Goal: Transaction & Acquisition: Purchase product/service

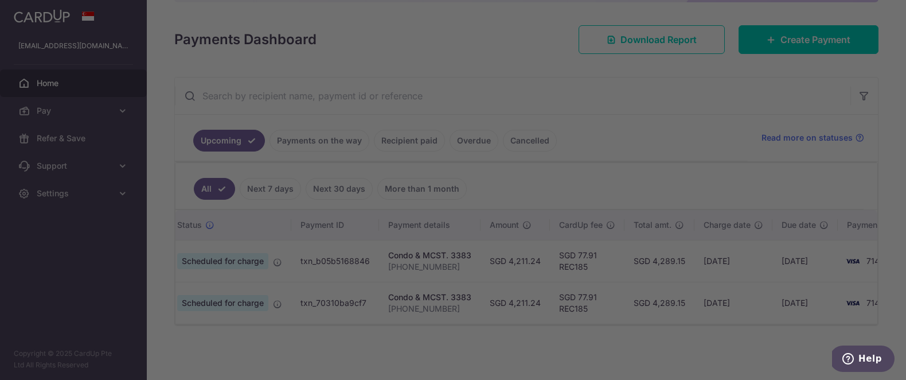
scroll to position [0, 41]
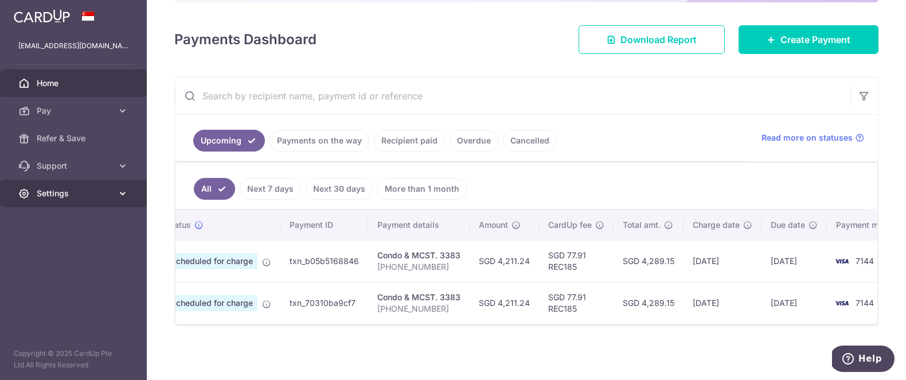
click at [99, 195] on span "Settings" at bounding box center [75, 193] width 76 height 11
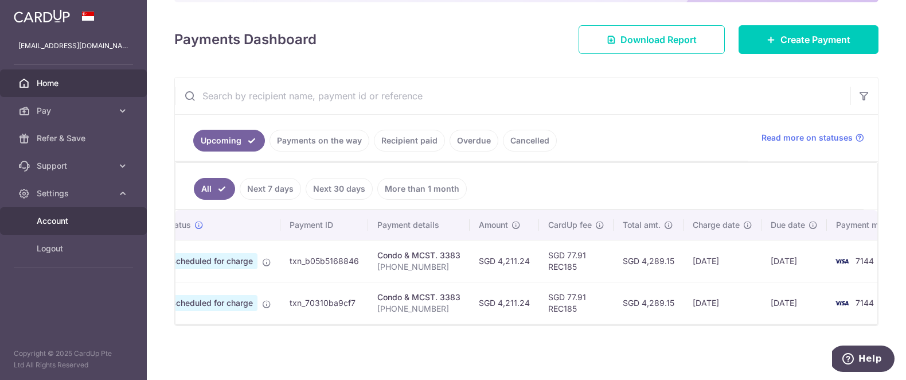
click at [80, 221] on span "Account" at bounding box center [75, 220] width 76 height 11
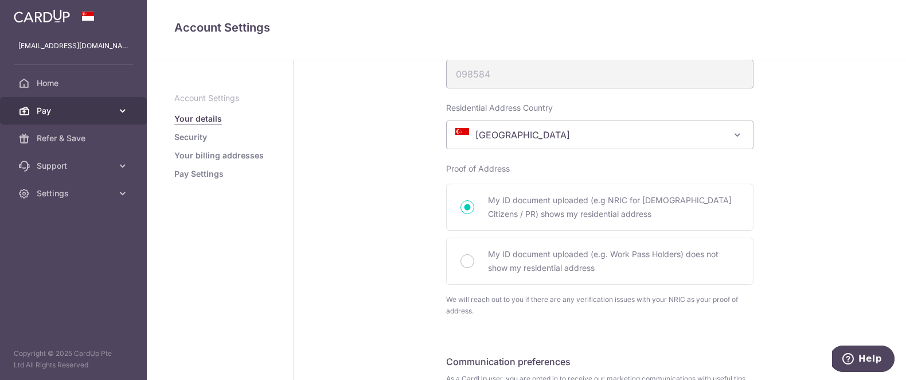
scroll to position [623, 0]
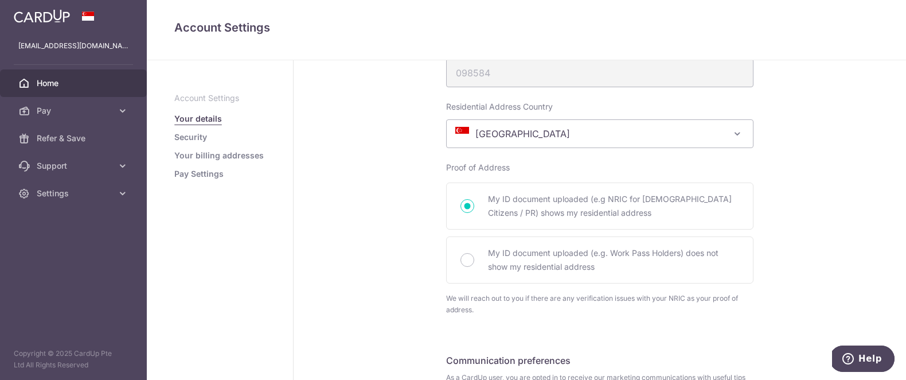
click at [47, 85] on span "Home" at bounding box center [75, 82] width 76 height 11
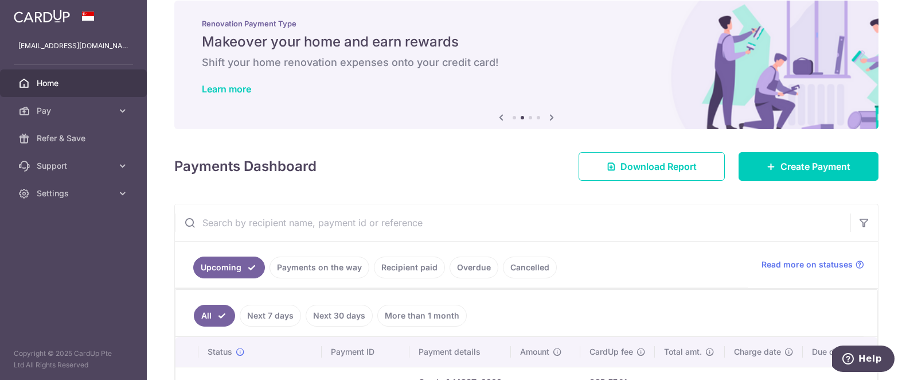
scroll to position [19, 0]
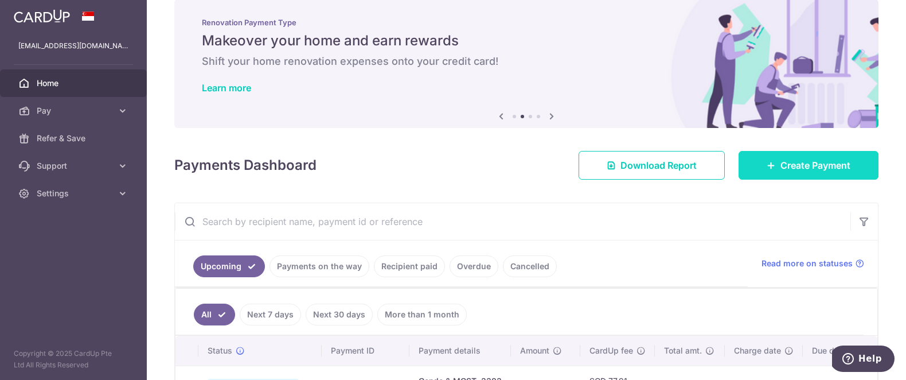
click at [846, 167] on span "Create Payment" at bounding box center [816, 165] width 70 height 14
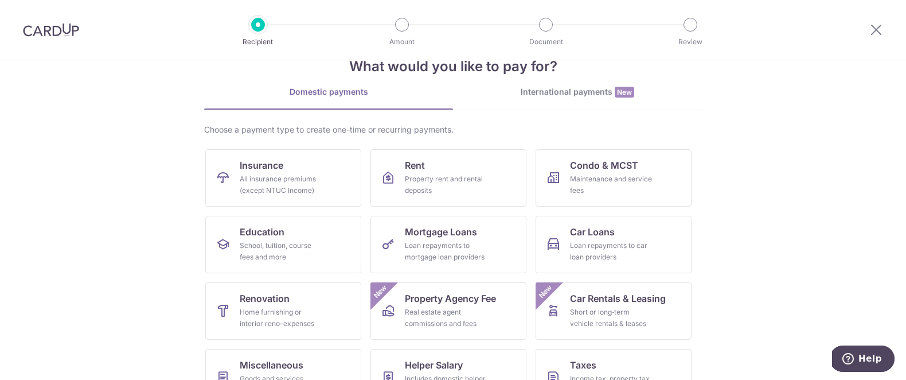
scroll to position [42, 0]
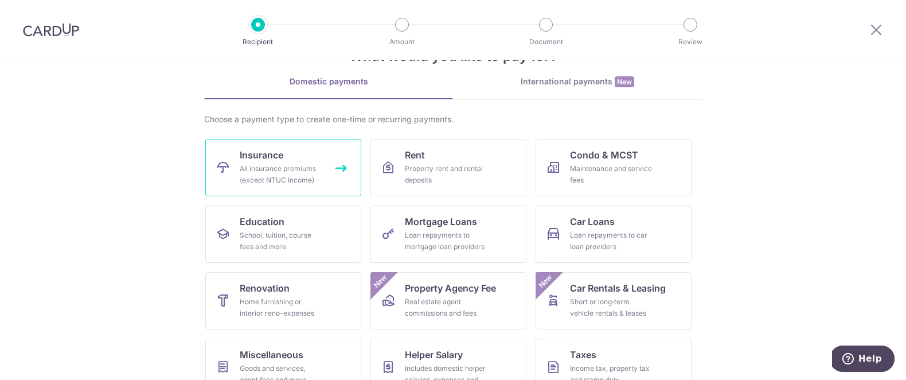
click at [260, 165] on div "All insurance premiums (except NTUC Income)" at bounding box center [281, 174] width 83 height 23
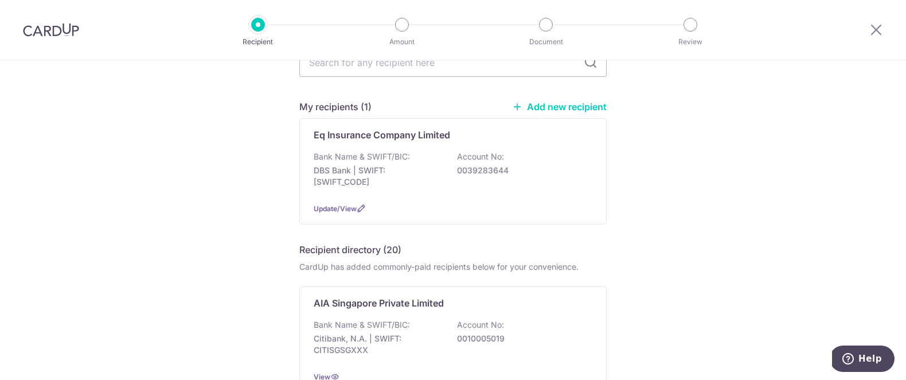
scroll to position [67, 0]
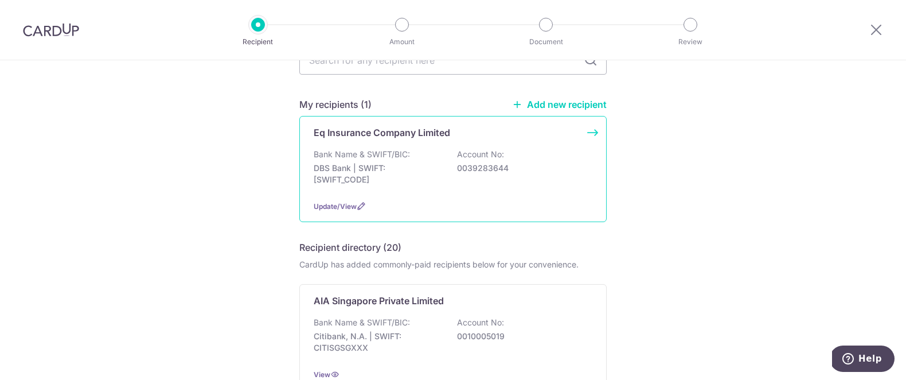
click at [509, 186] on div "Bank Name & SWIFT/BIC: DBS Bank | SWIFT: DBSSSGSGXXX Account No: 0039283644" at bounding box center [453, 170] width 279 height 42
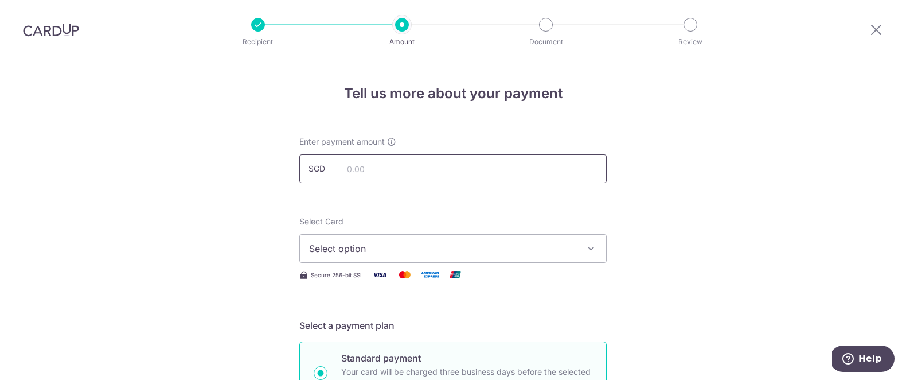
click at [357, 172] on input "text" at bounding box center [452, 168] width 307 height 29
type input "15,587.00"
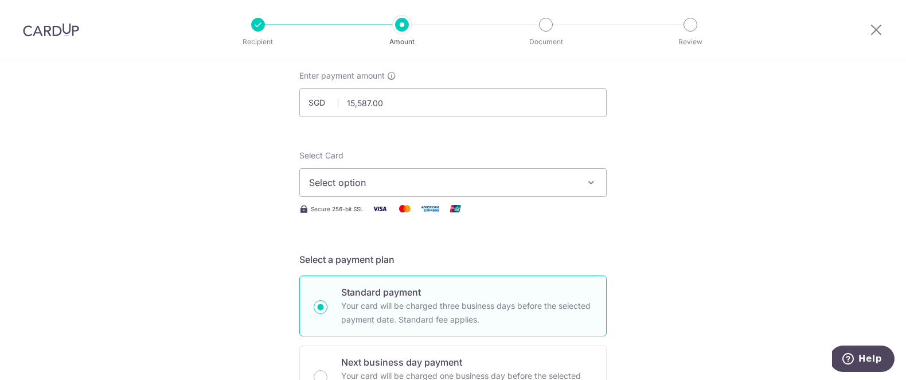
scroll to position [76, 0]
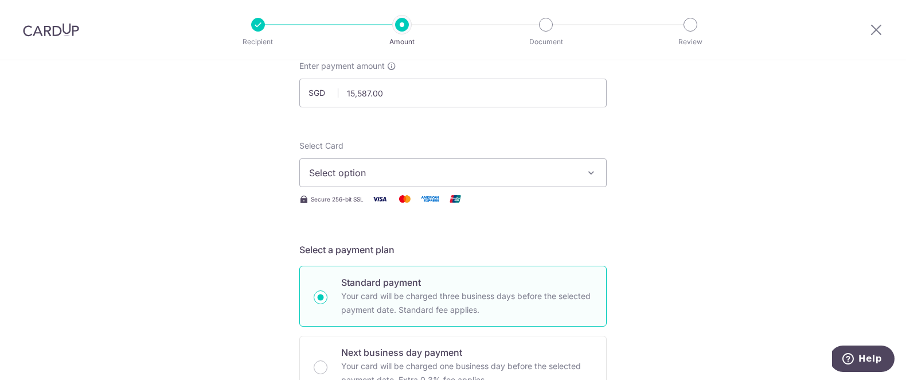
click at [494, 182] on button "Select option" at bounding box center [452, 172] width 307 height 29
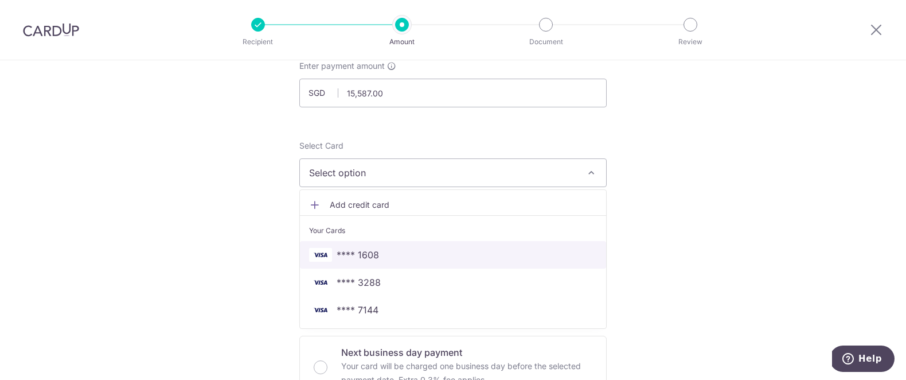
click at [463, 253] on span "**** 1608" at bounding box center [453, 255] width 288 height 14
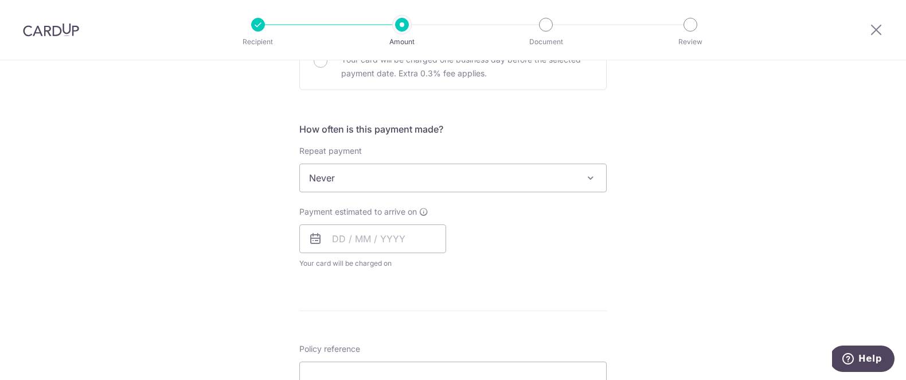
scroll to position [392, 0]
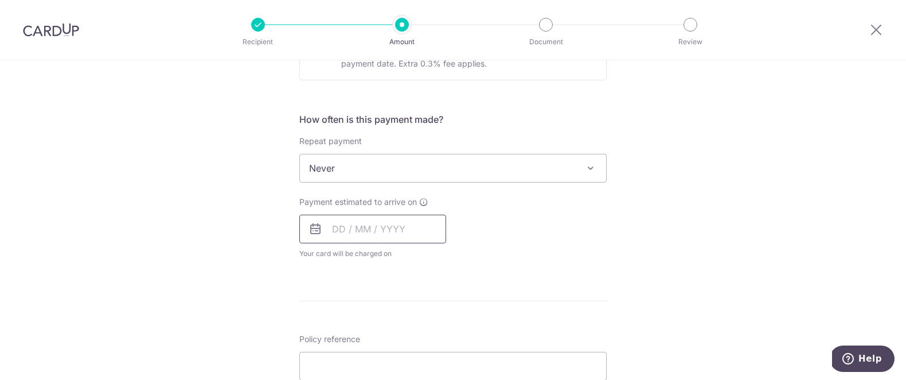
click at [401, 237] on input "text" at bounding box center [372, 228] width 147 height 29
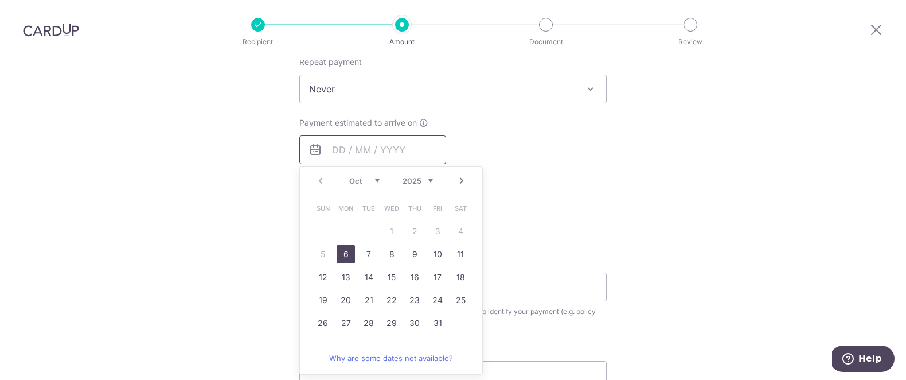
scroll to position [481, 0]
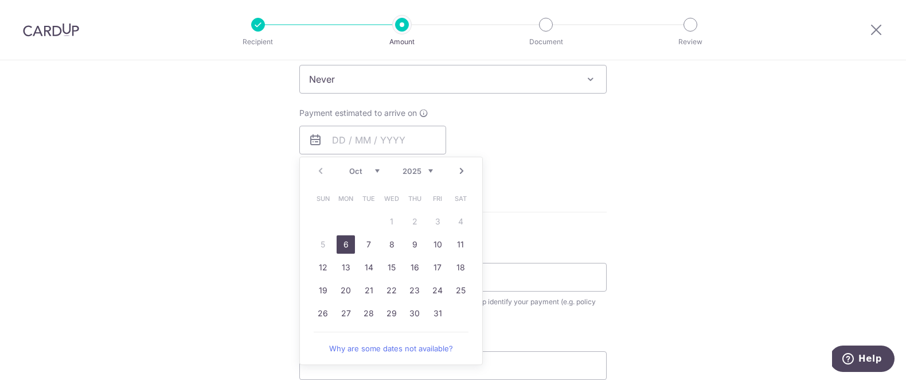
click at [338, 241] on link "6" at bounding box center [346, 244] width 18 height 18
type input "06/10/2025"
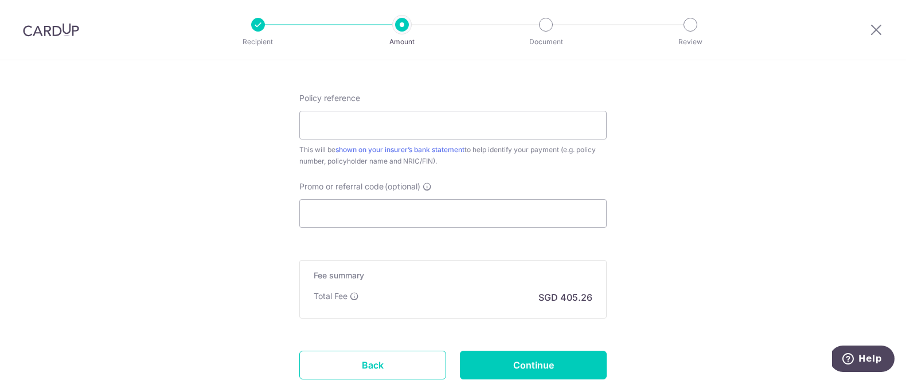
scroll to position [766, 0]
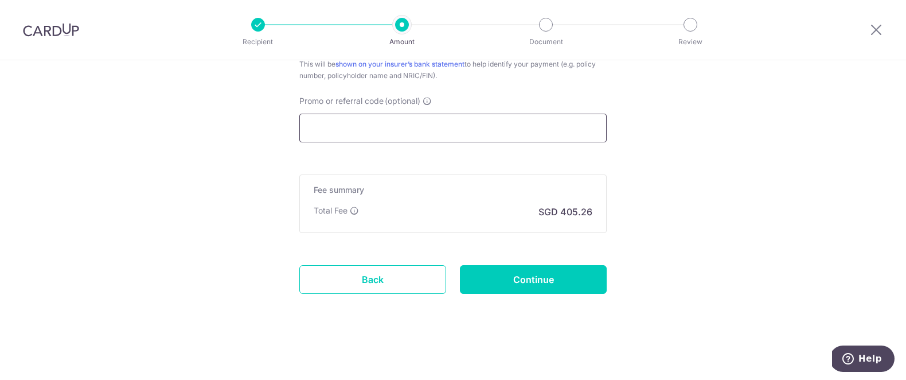
click at [482, 141] on input "Promo or referral code (optional)" at bounding box center [452, 128] width 307 height 29
paste input "OFF225"
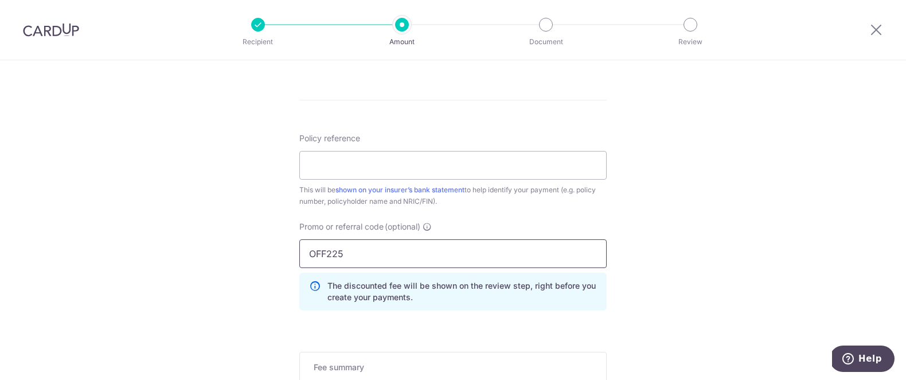
scroll to position [601, 0]
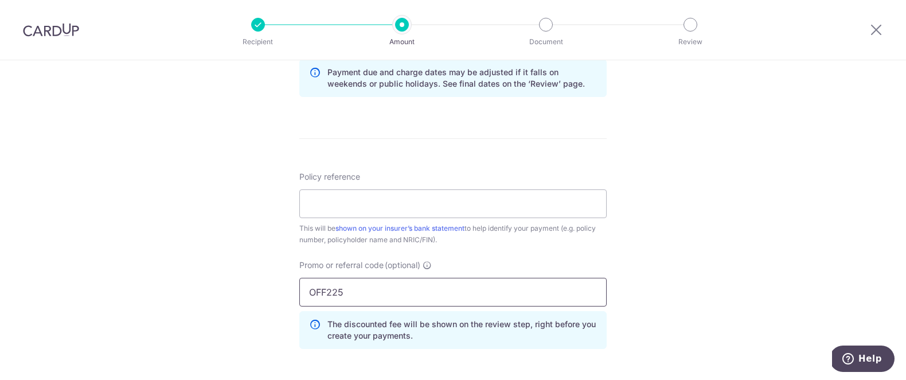
type input "OFF225"
paste input "DMPPHQ25-012997"
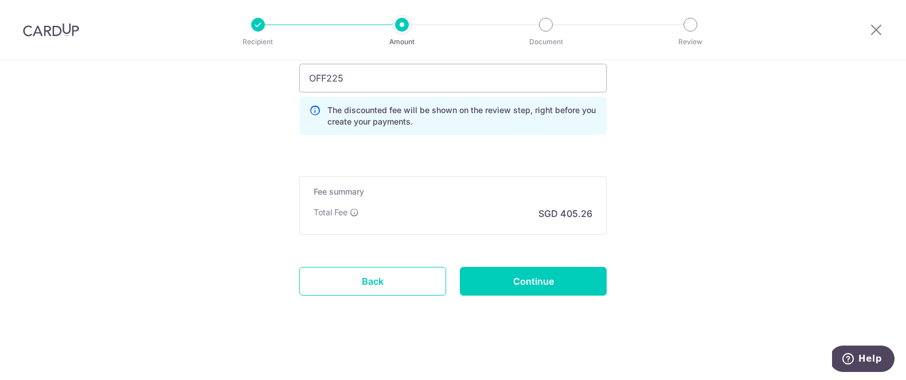
scroll to position [818, 0]
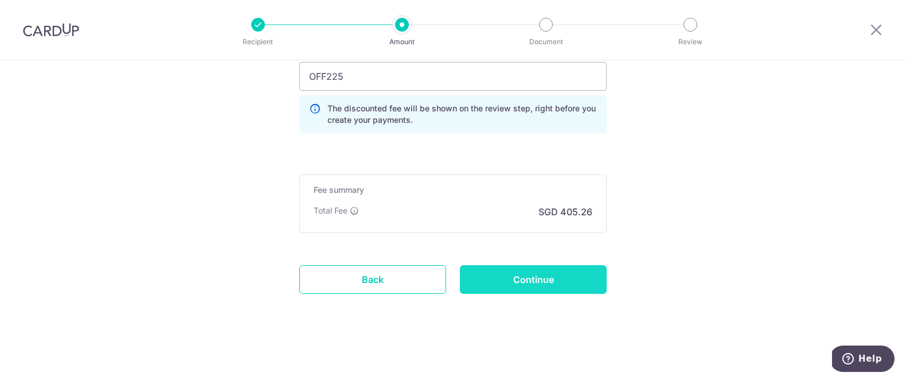
type input "DMPPHQ25-012997"
click at [522, 286] on input "Continue" at bounding box center [533, 279] width 147 height 29
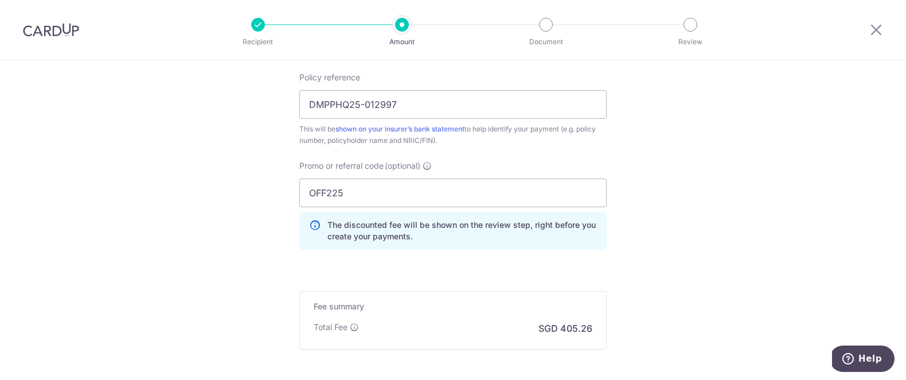
scroll to position [691, 0]
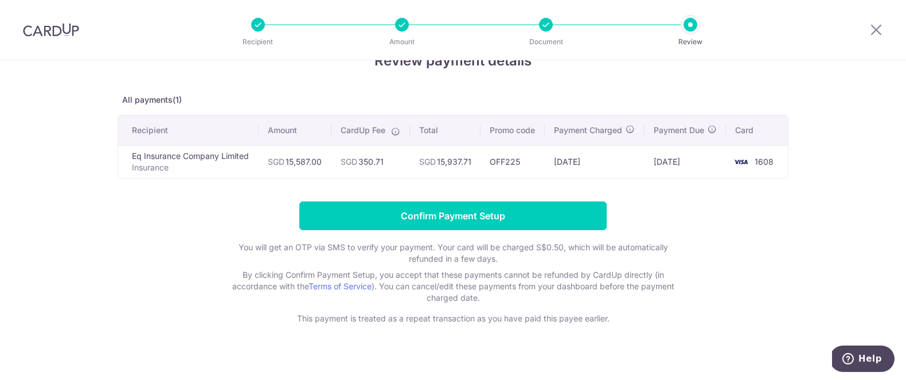
scroll to position [30, 0]
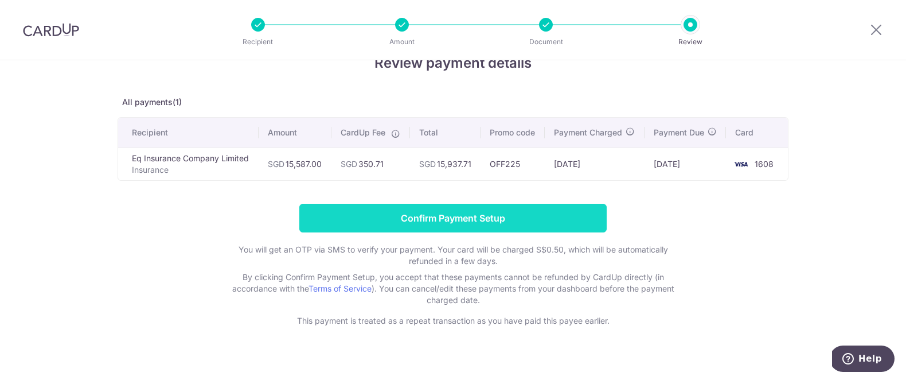
click at [489, 232] on input "Confirm Payment Setup" at bounding box center [452, 218] width 307 height 29
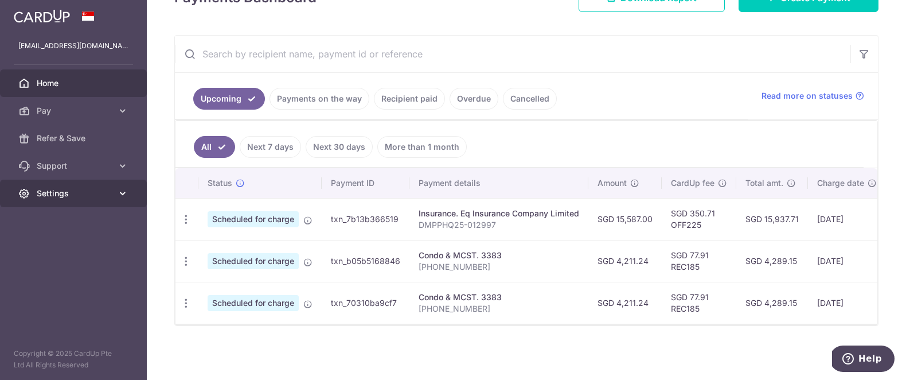
click at [103, 198] on span "Settings" at bounding box center [75, 193] width 76 height 11
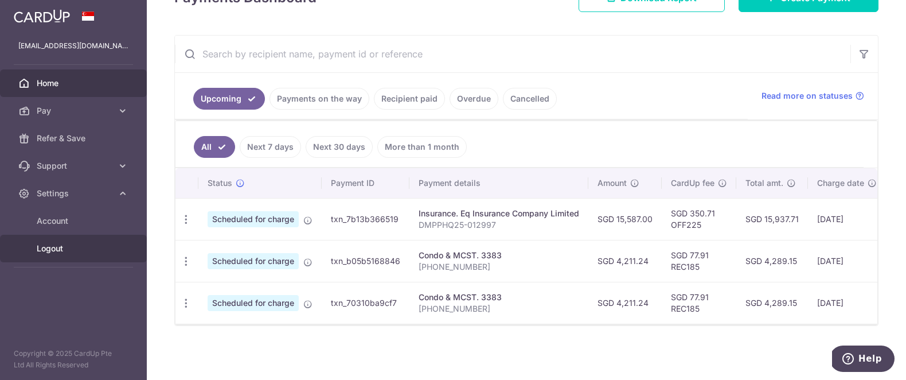
click at [69, 248] on span "Logout" at bounding box center [75, 248] width 76 height 11
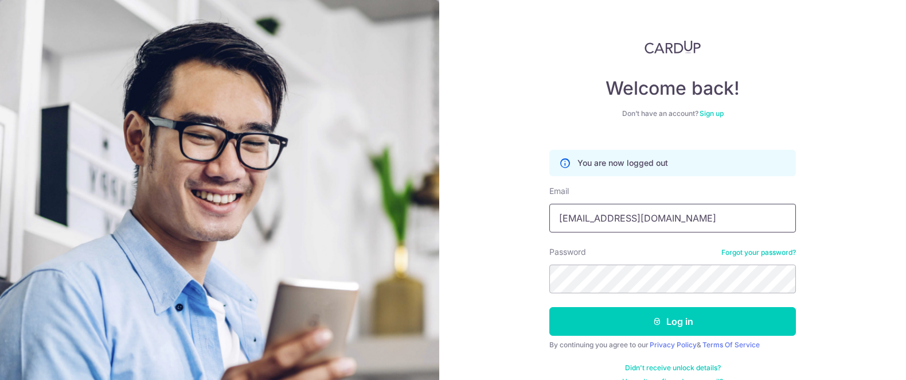
click at [757, 221] on input "[EMAIL_ADDRESS][DOMAIN_NAME]" at bounding box center [672, 218] width 247 height 29
type input "[EMAIL_ADDRESS][DOMAIN_NAME]"
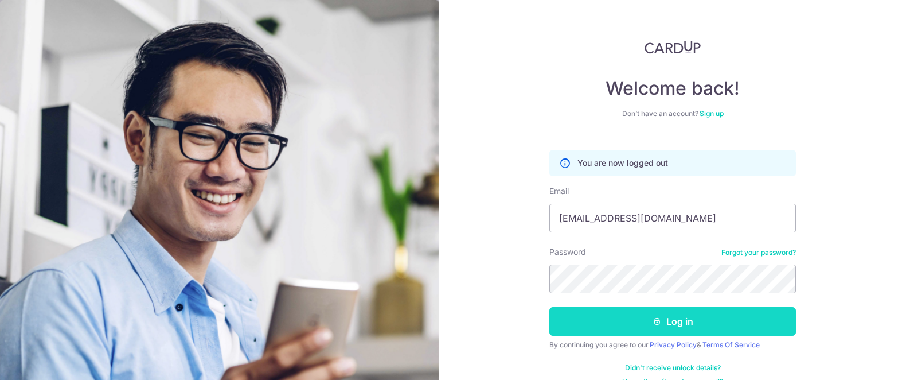
click at [673, 326] on button "Log in" at bounding box center [672, 321] width 247 height 29
